Goal: Task Accomplishment & Management: Use online tool/utility

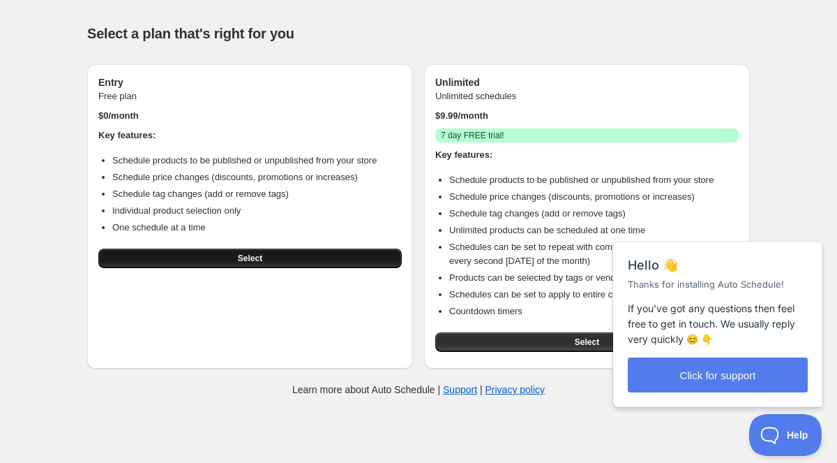
click at [335, 258] on button "Select" at bounding box center [249, 258] width 303 height 20
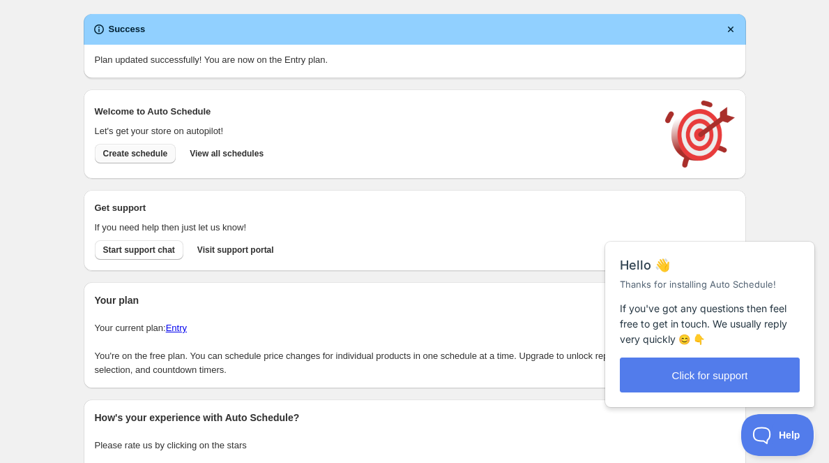
click at [147, 156] on span "Create schedule" at bounding box center [135, 153] width 65 height 11
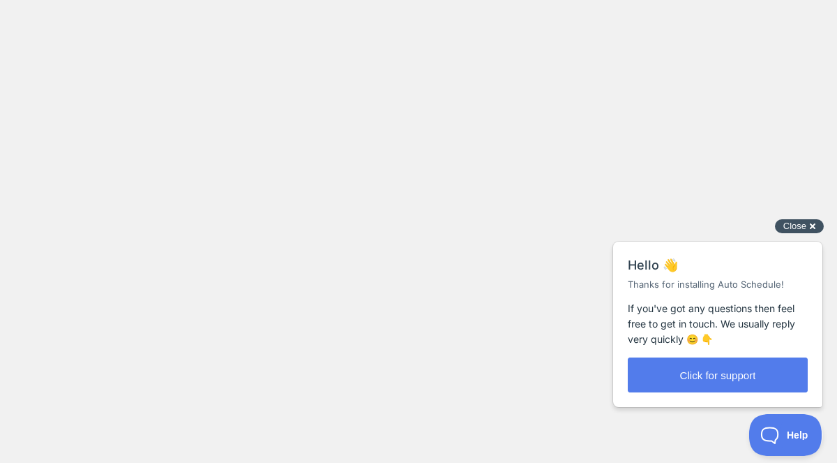
click at [814, 226] on div "Close cross-small" at bounding box center [799, 226] width 49 height 15
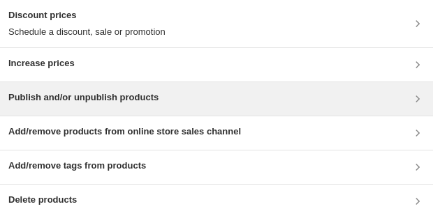
click at [186, 99] on div "Publish and/or unpublish products" at bounding box center [216, 99] width 416 height 17
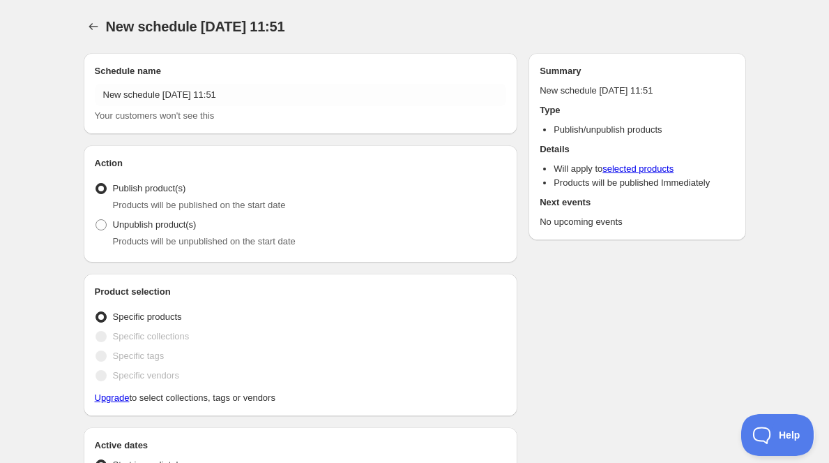
radio input "true"
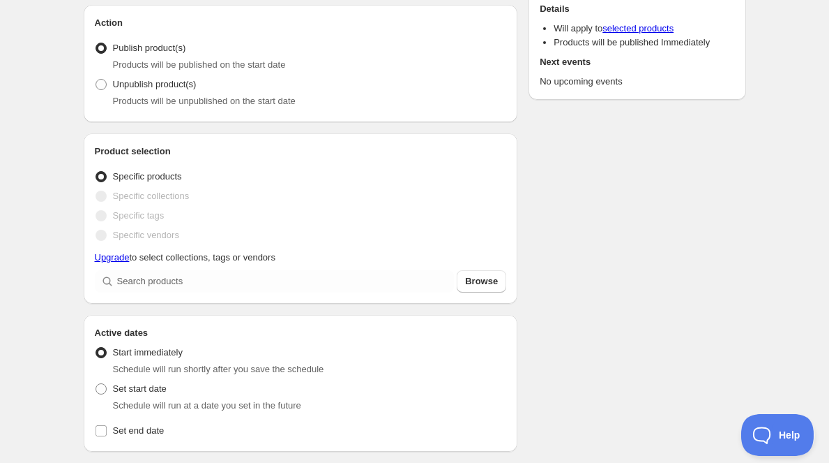
scroll to position [150, 0]
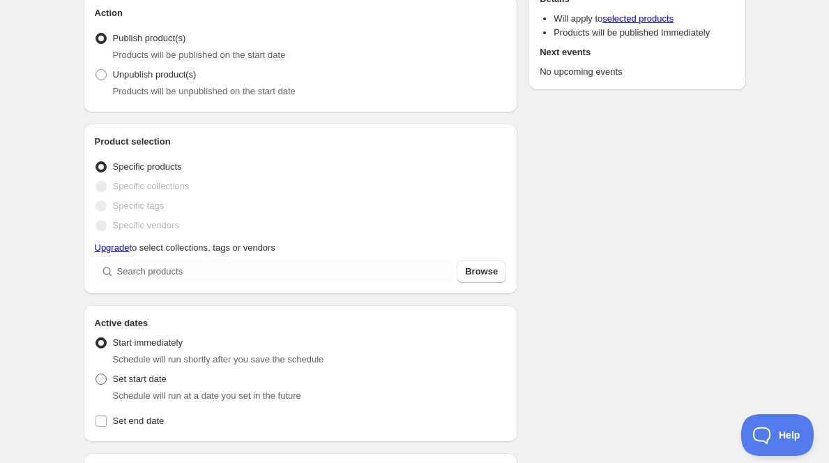
click at [136, 384] on span "Set start date" at bounding box center [140, 378] width 54 height 10
click at [96, 374] on input "Set start date" at bounding box center [96, 373] width 1 height 1
radio input "true"
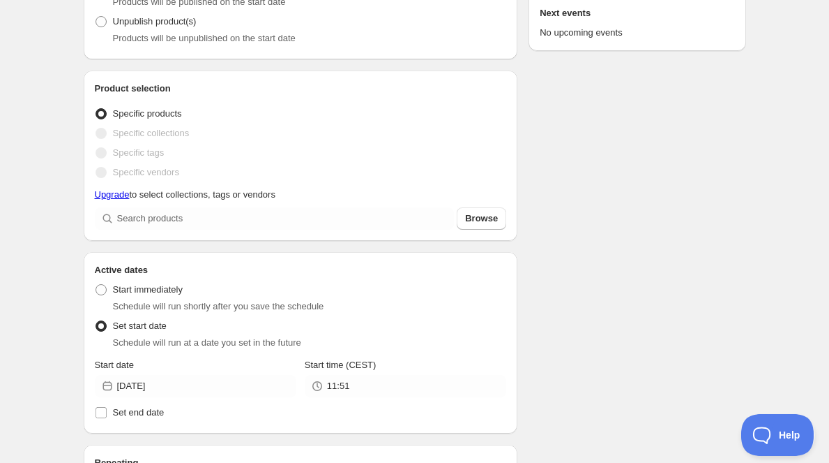
scroll to position [213, 0]
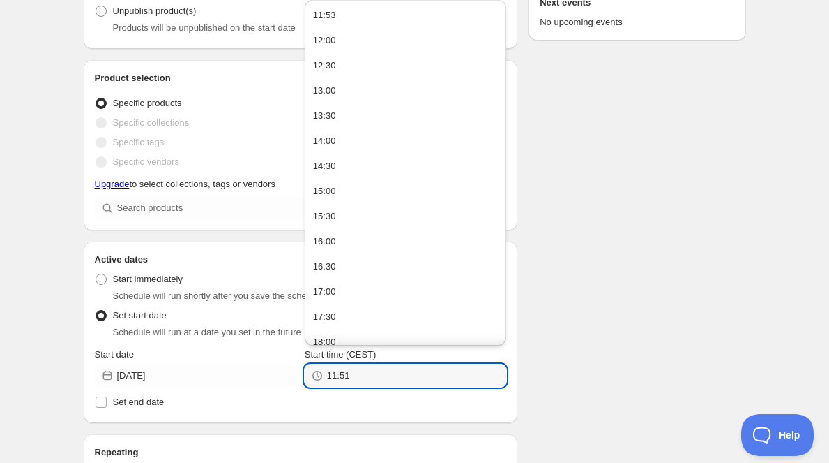
drag, startPoint x: 377, startPoint y: 376, endPoint x: 320, endPoint y: 378, distance: 56.5
click at [320, 378] on div "11:51" at bounding box center [406, 375] width 202 height 22
click at [324, 344] on div "18:00" at bounding box center [324, 342] width 23 height 14
type input "18:00"
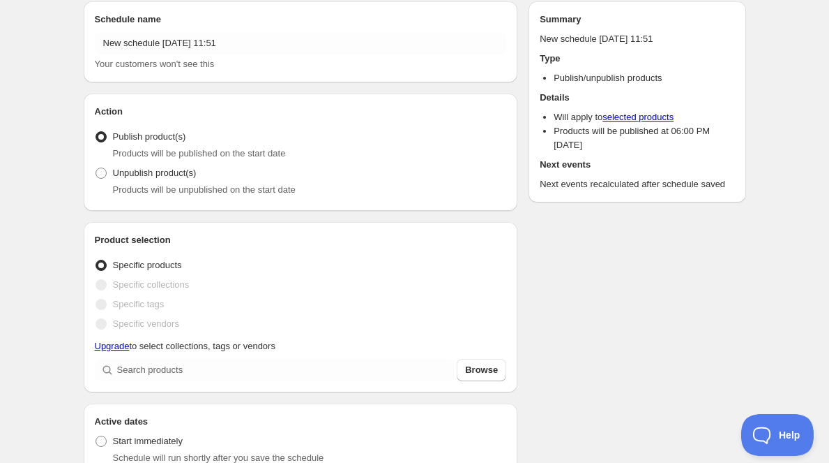
scroll to position [41, 0]
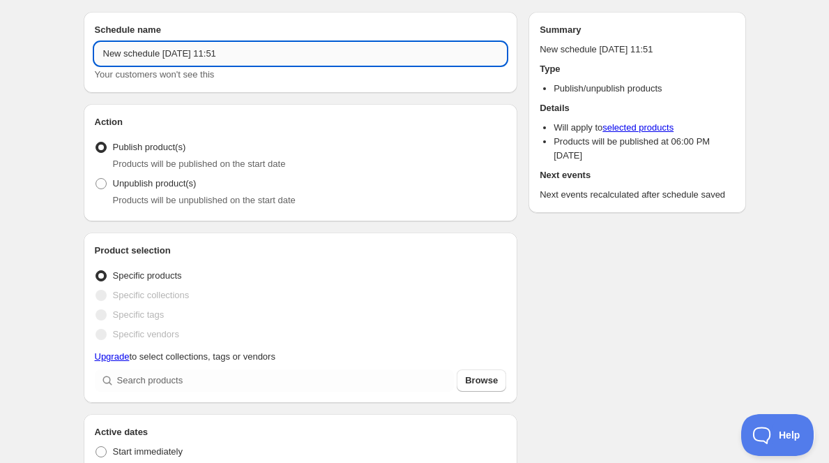
drag, startPoint x: 264, startPoint y: 55, endPoint x: 103, endPoint y: 51, distance: 161.2
click at [103, 51] on input "New schedule Sep 21 2025 11:51" at bounding box center [301, 54] width 412 height 22
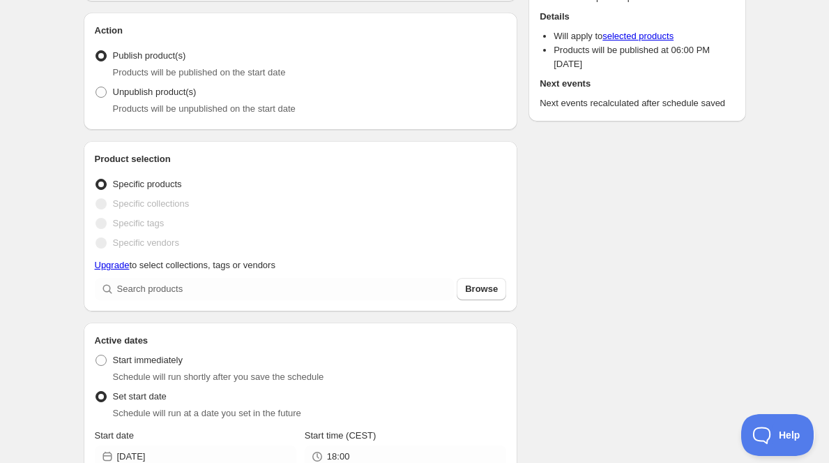
scroll to position [139, 0]
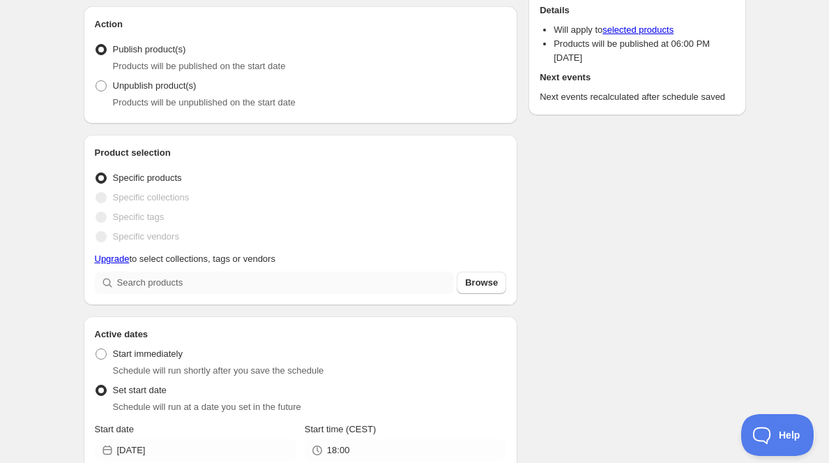
type input "Drop 21/09"
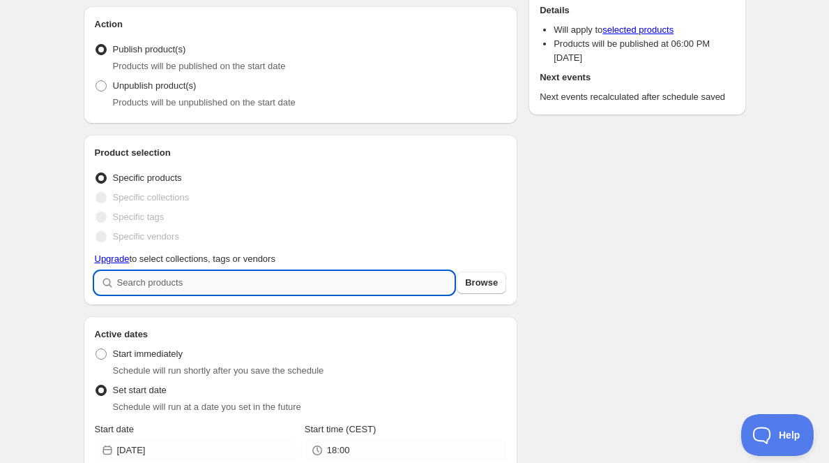
click at [204, 278] on input "search" at bounding box center [286, 282] width 338 height 22
type input "m"
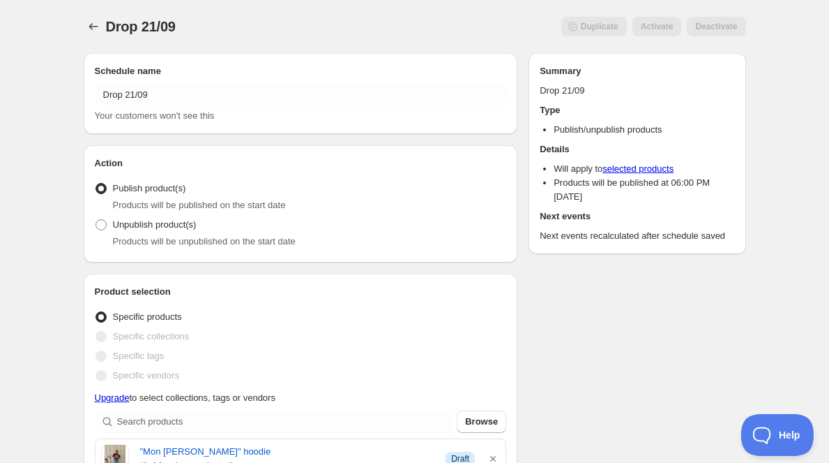
scroll to position [0, 0]
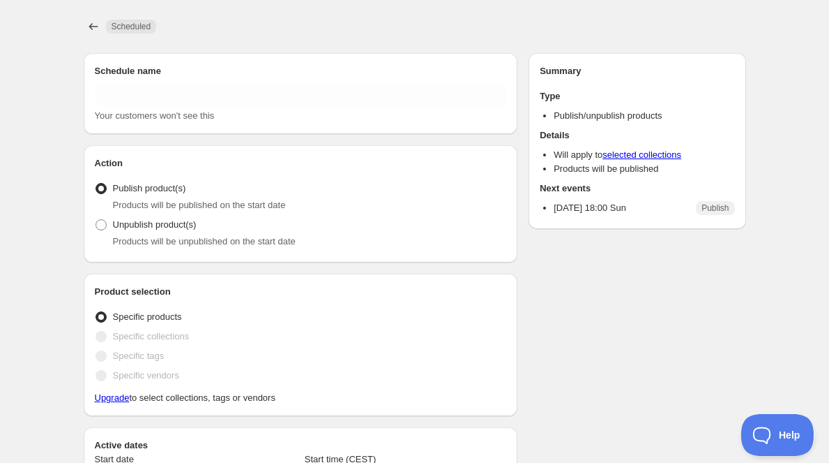
type input "Drop 21/09"
radio input "true"
type input "2025-09-21"
type input "18:00"
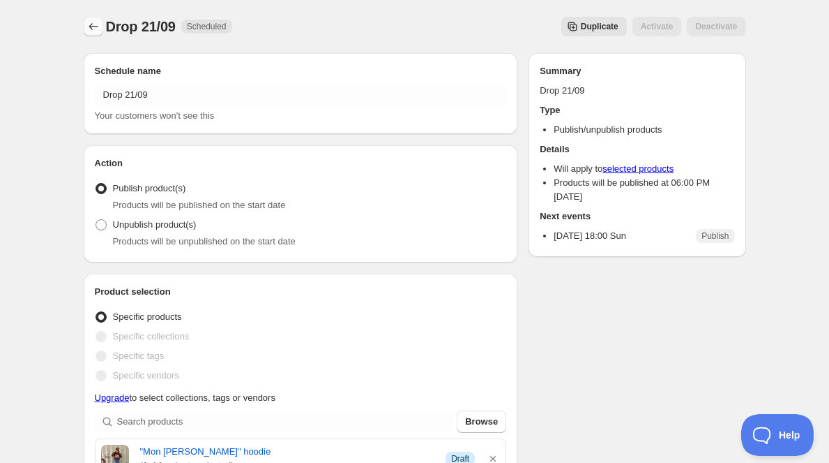
click at [91, 28] on icon "Schedules" at bounding box center [94, 27] width 14 height 14
